Goal: Entertainment & Leisure: Consume media (video, audio)

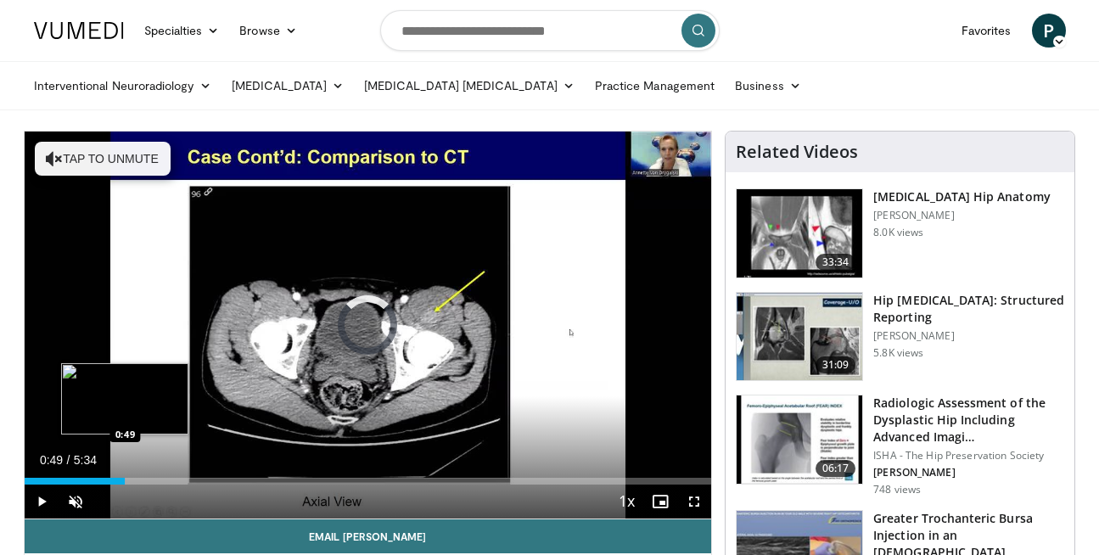
click at [125, 476] on div "Loaded : 14.79% 0:49 0:49" at bounding box center [369, 477] width 688 height 16
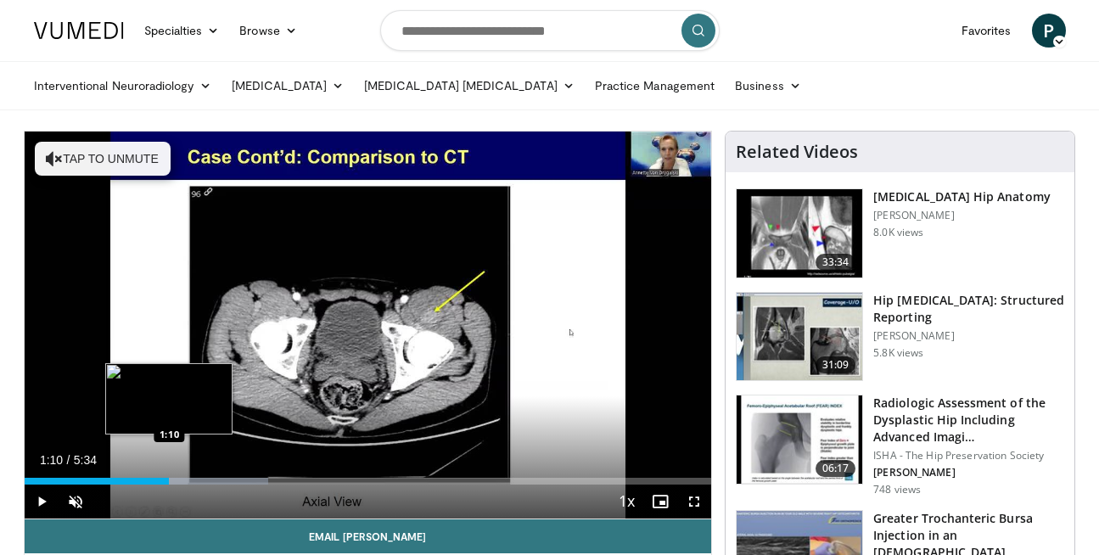
click at [169, 473] on div "Loaded : 35.54% 0:51 1:10" at bounding box center [369, 477] width 688 height 16
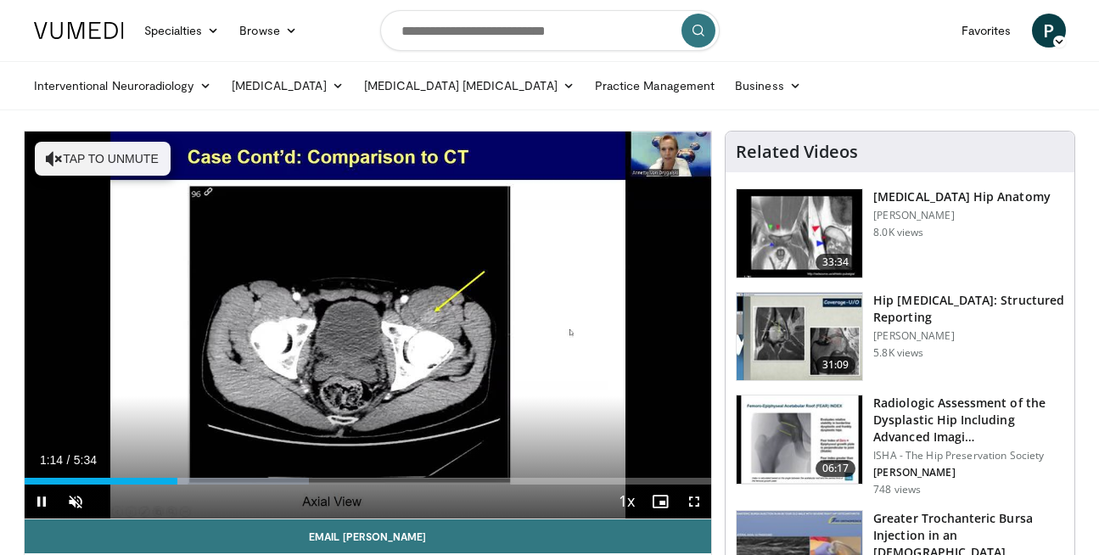
click at [261, 486] on div "Current Time 1:14 / Duration 5:34 Pause Skip Backward Skip Forward Unmute Loade…" at bounding box center [369, 502] width 688 height 34
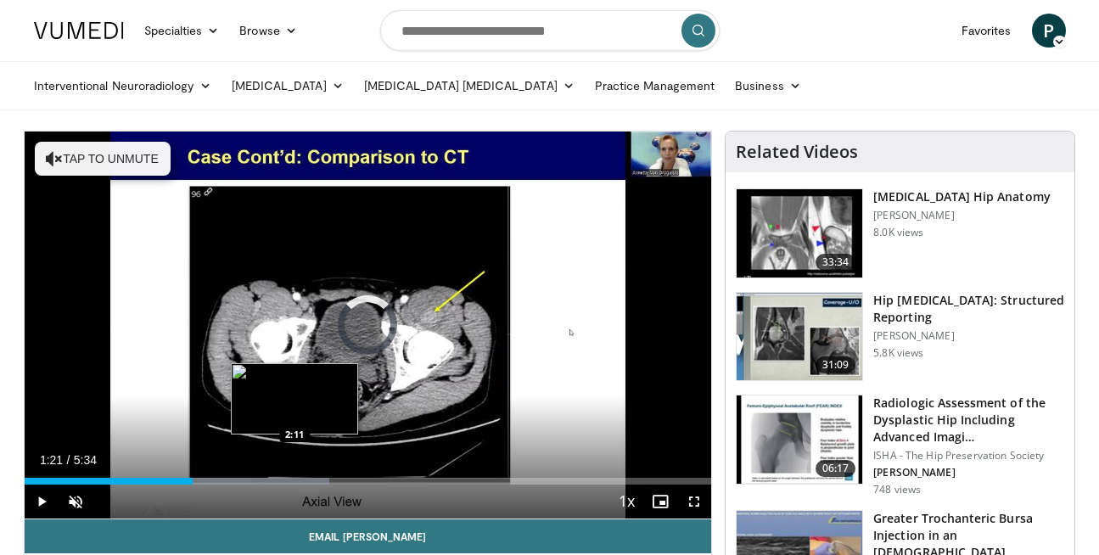
click at [294, 478] on div "Progress Bar" at bounding box center [230, 481] width 199 height 7
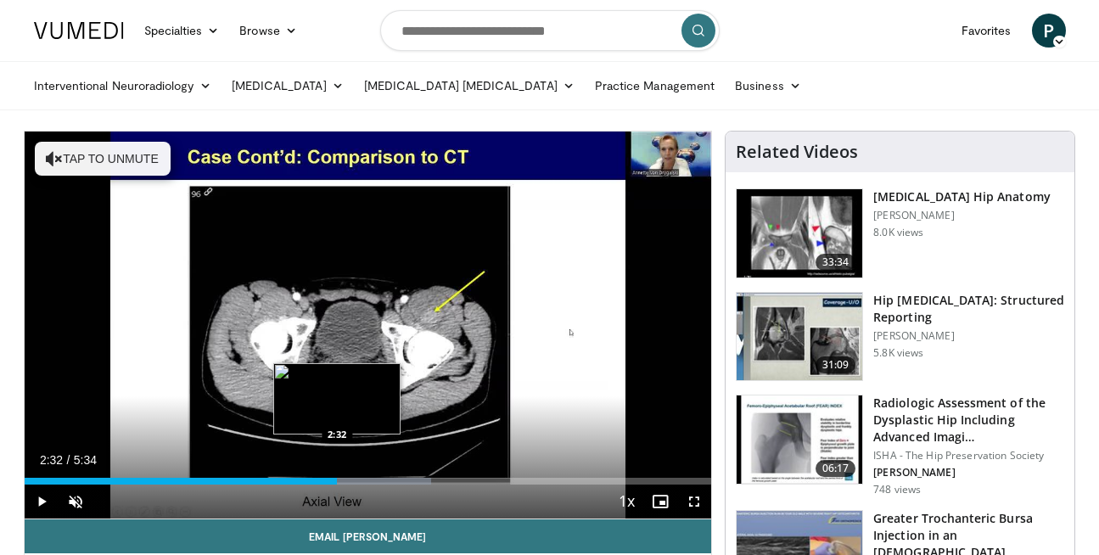
click at [337, 475] on div "Loaded : 59.24% 2:32 2:32" at bounding box center [369, 477] width 688 height 16
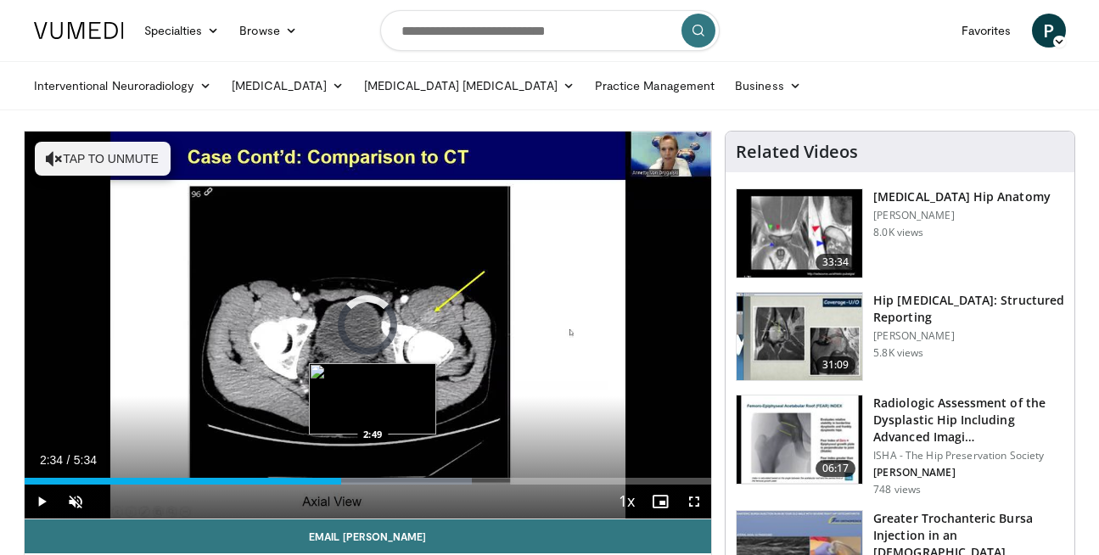
click at [373, 480] on div "Progress Bar" at bounding box center [375, 481] width 194 height 7
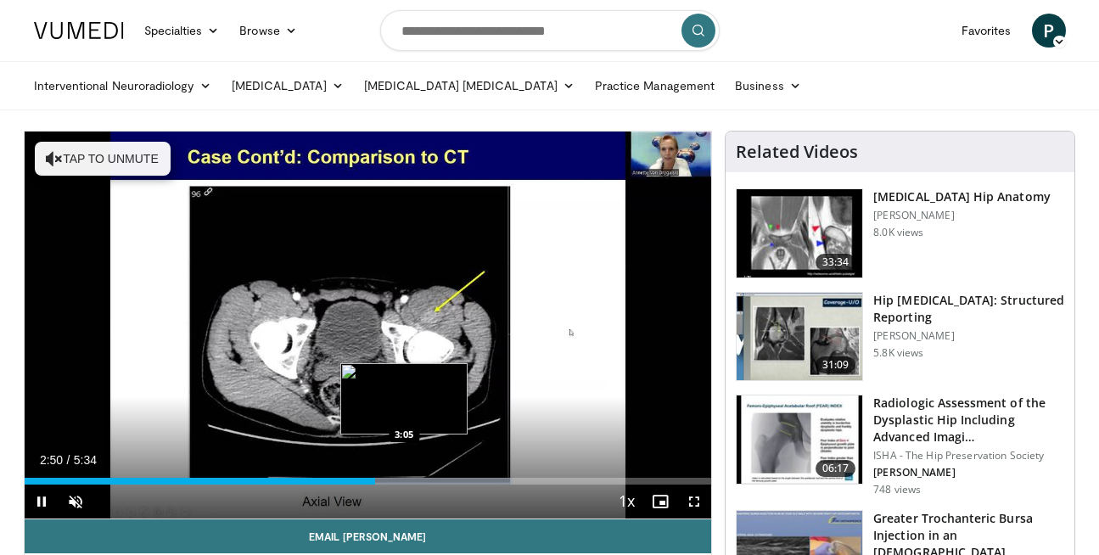
click at [403, 478] on div "Loaded : 71.10% 2:50 3:05" at bounding box center [369, 481] width 688 height 7
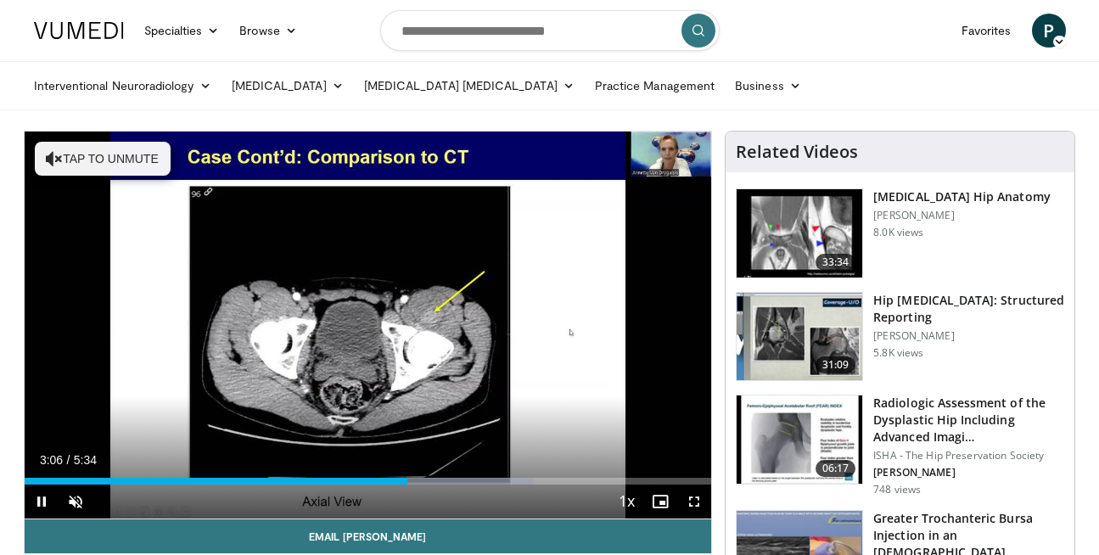
click at [433, 485] on div "Current Time 3:06 / Duration 5:34 Pause Skip Backward Skip Forward Unmute Loade…" at bounding box center [369, 502] width 688 height 34
